Goal: Transaction & Acquisition: Download file/media

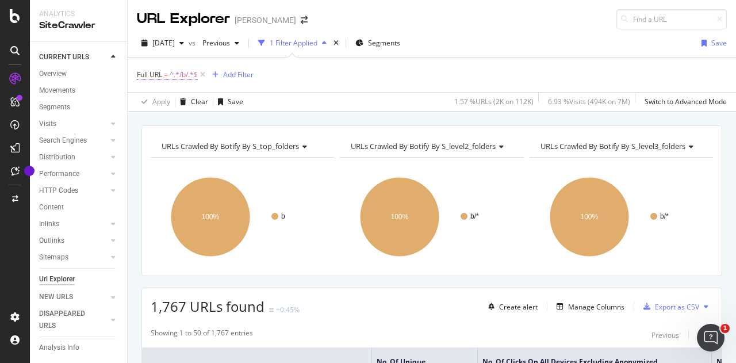
click at [191, 74] on span "^.*/b/.*$" at bounding box center [184, 75] width 28 height 16
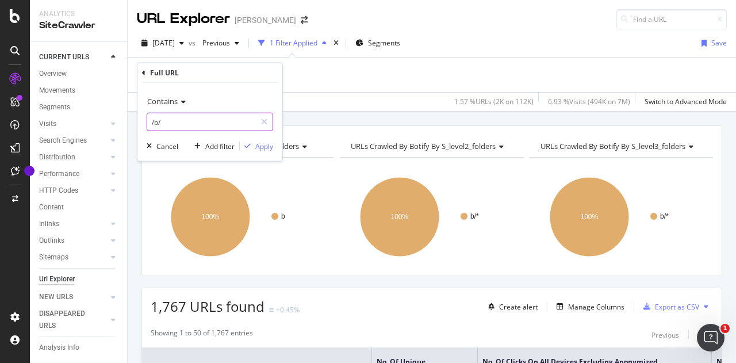
click at [193, 117] on input "/b/" at bounding box center [201, 122] width 109 height 18
type input "/content/"
click at [252, 147] on div "button" at bounding box center [248, 146] width 16 height 7
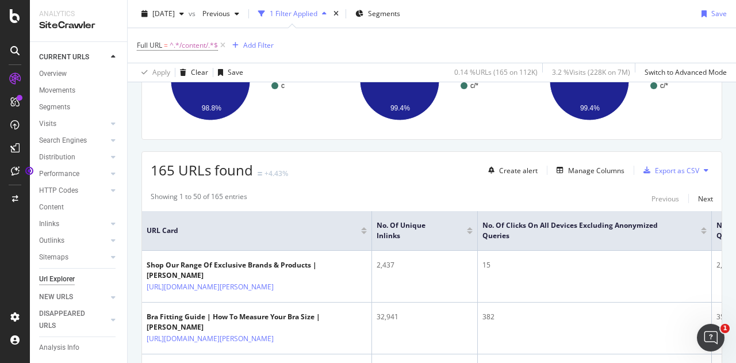
scroll to position [146, 0]
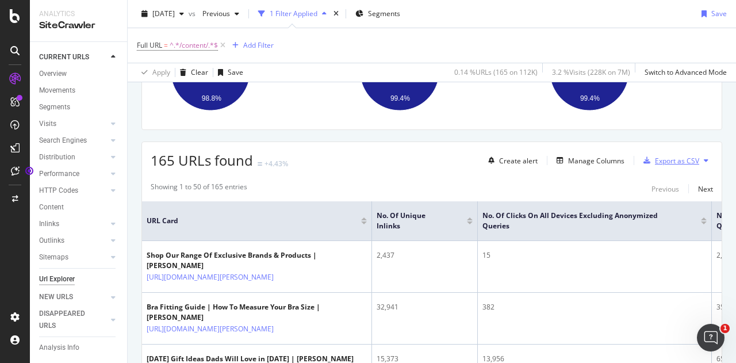
click at [667, 158] on div "Export as CSV" at bounding box center [677, 161] width 44 height 10
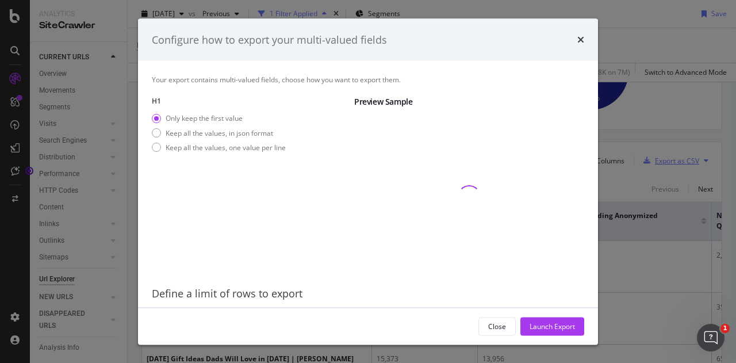
scroll to position [37, 0]
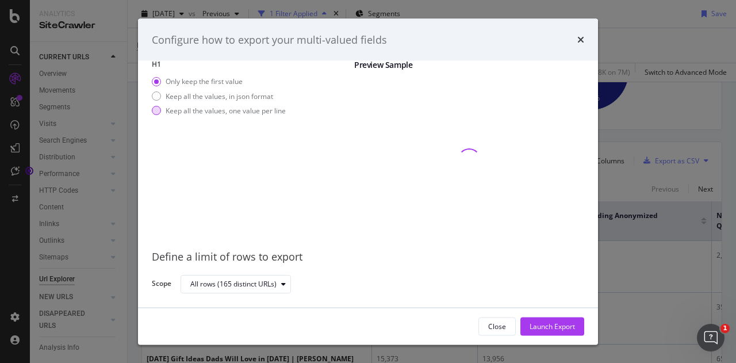
click at [203, 110] on div "Keep all the values, one value per line" at bounding box center [226, 110] width 120 height 10
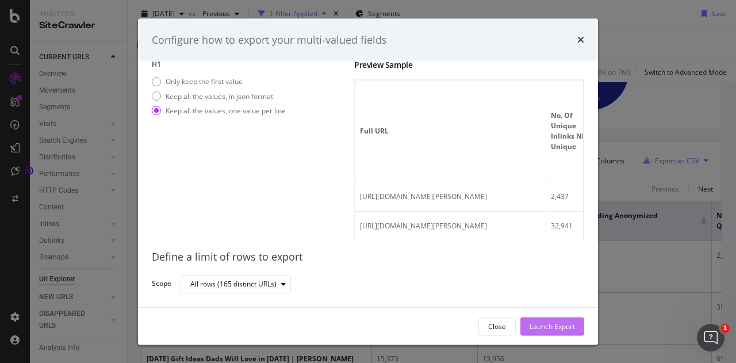
click at [546, 325] on div "Launch Export" at bounding box center [551, 326] width 45 height 10
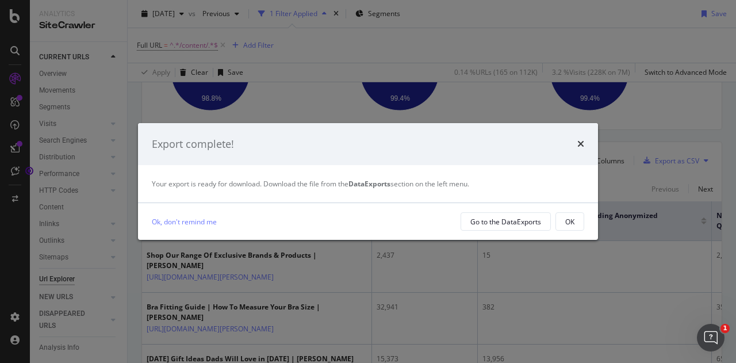
drag, startPoint x: 488, startPoint y: 221, endPoint x: 400, endPoint y: 216, distance: 88.1
click at [400, 216] on div "Ok, don't remind me" at bounding box center [302, 222] width 300 height 12
click at [556, 218] on button "OK" at bounding box center [569, 221] width 29 height 18
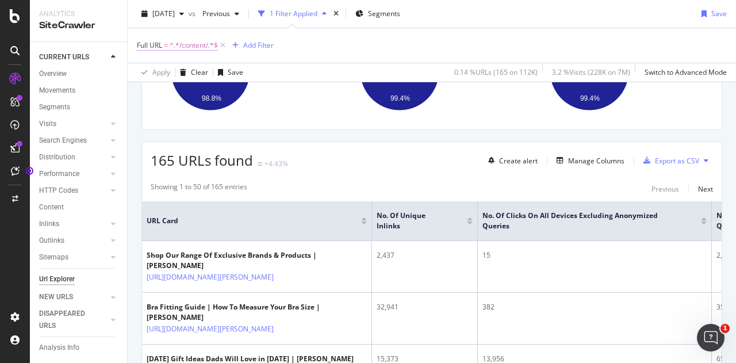
click at [187, 46] on span "^.*/content/.*$" at bounding box center [194, 45] width 48 height 16
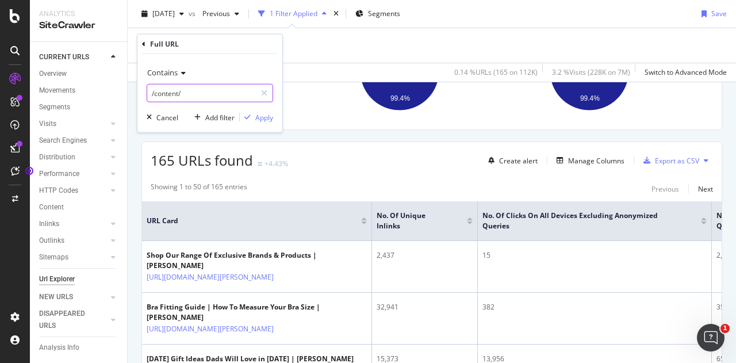
click at [211, 89] on input "/content/" at bounding box center [201, 93] width 109 height 18
type input "/buy/"
click at [265, 114] on div "Apply" at bounding box center [264, 117] width 18 height 10
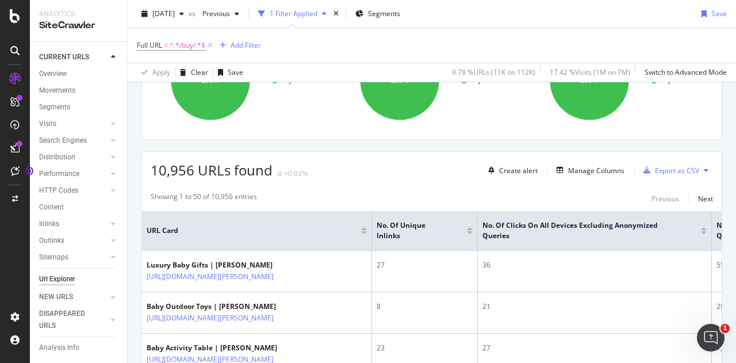
scroll to position [146, 0]
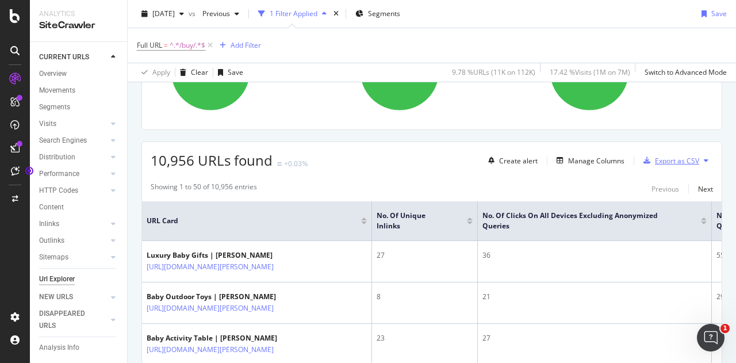
click at [655, 158] on div "Export as CSV" at bounding box center [677, 161] width 44 height 10
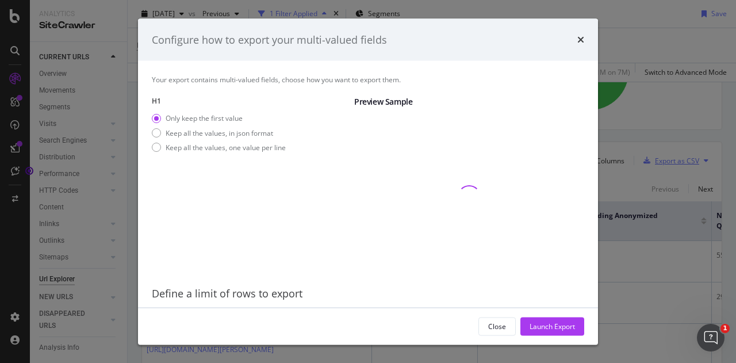
scroll to position [37, 0]
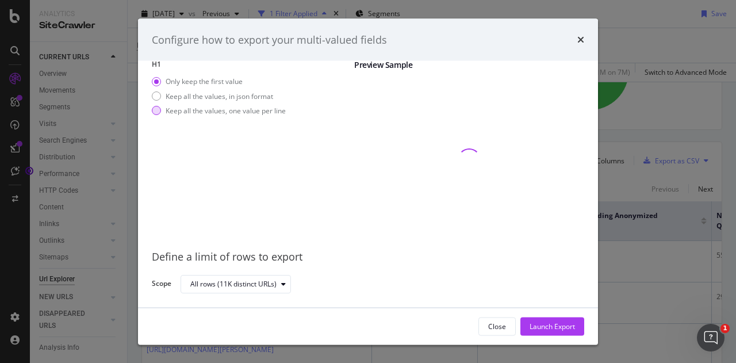
click at [257, 108] on div "Keep all the values, one value per line" at bounding box center [226, 110] width 120 height 10
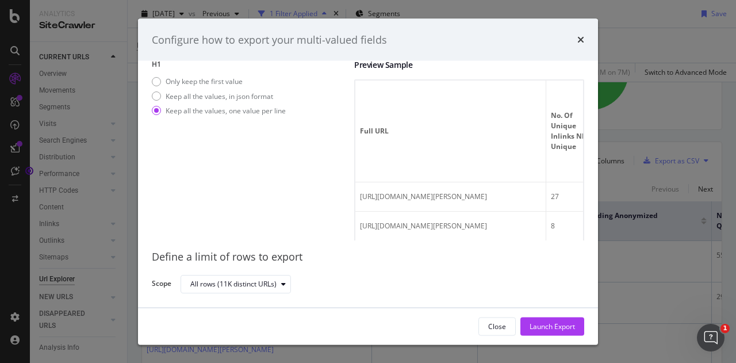
click at [456, 271] on div "Define a limit of rows to export Scope All rows (11K distinct URLs)" at bounding box center [368, 266] width 432 height 53
click at [552, 328] on div "Launch Export" at bounding box center [551, 326] width 45 height 10
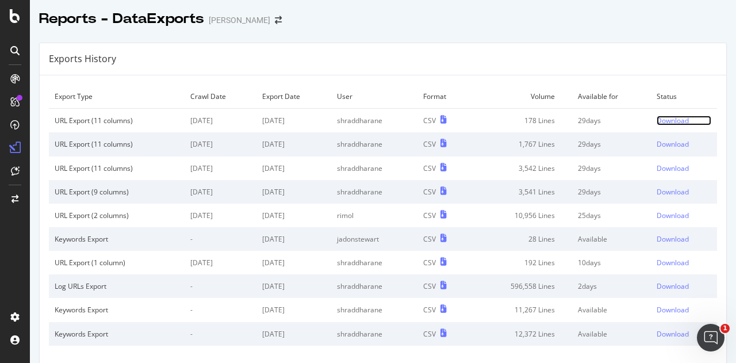
click at [657, 121] on div "Download" at bounding box center [673, 121] width 32 height 10
click at [657, 118] on div "Download" at bounding box center [673, 121] width 32 height 10
